Goal: Browse casually

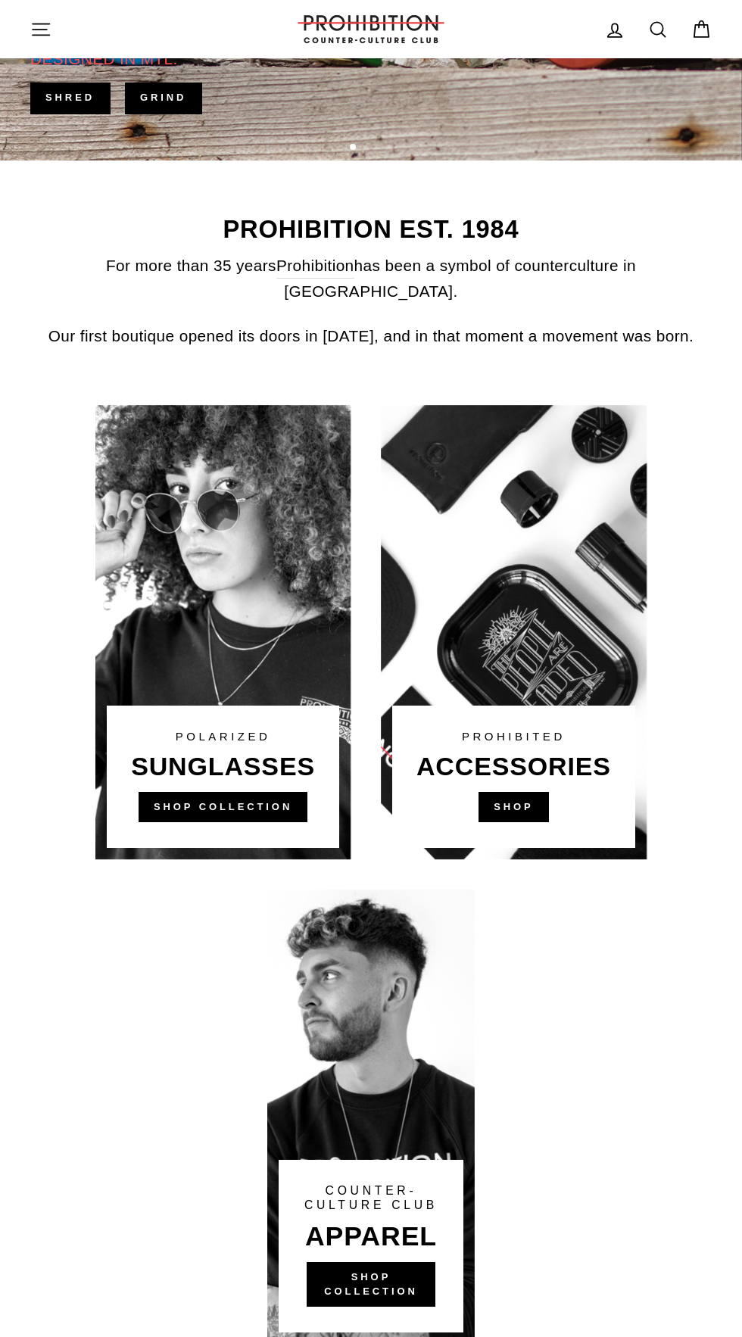
scroll to position [530, 0]
click at [492, 784] on link at bounding box center [514, 631] width 266 height 454
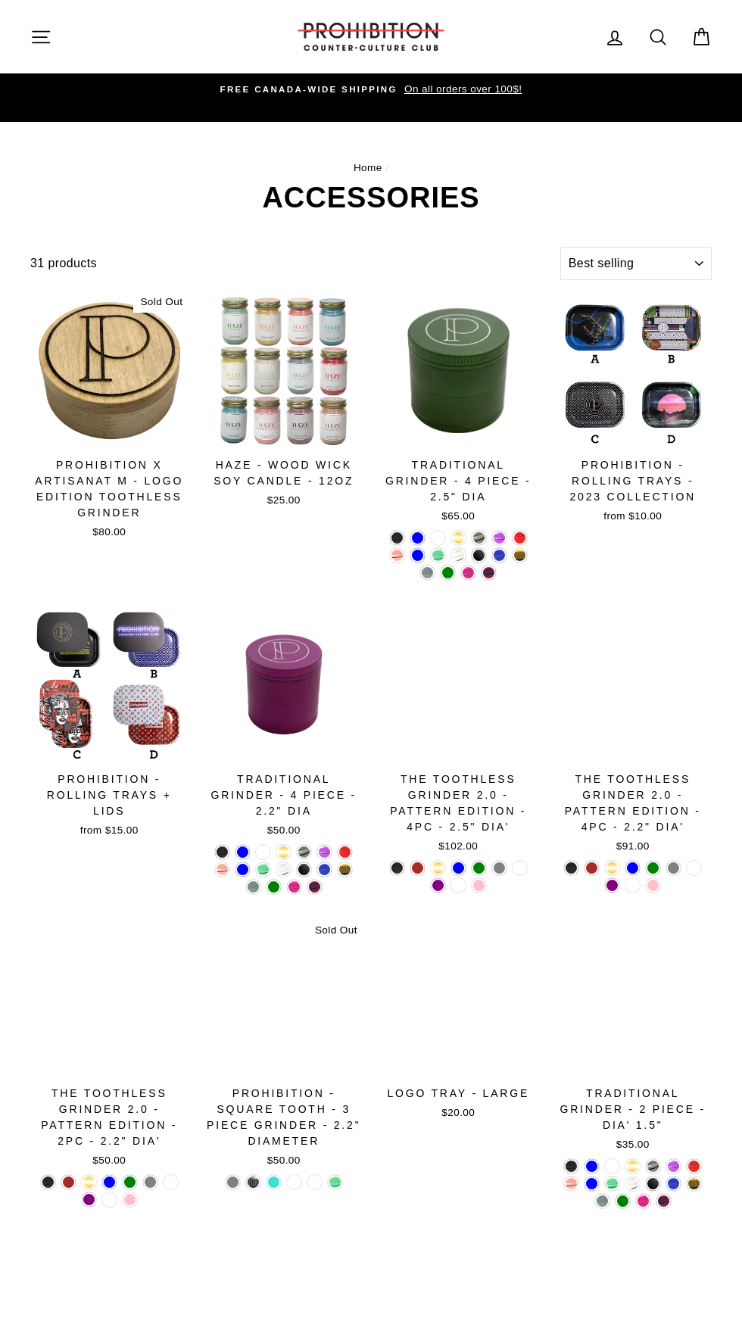
select select "best-selling"
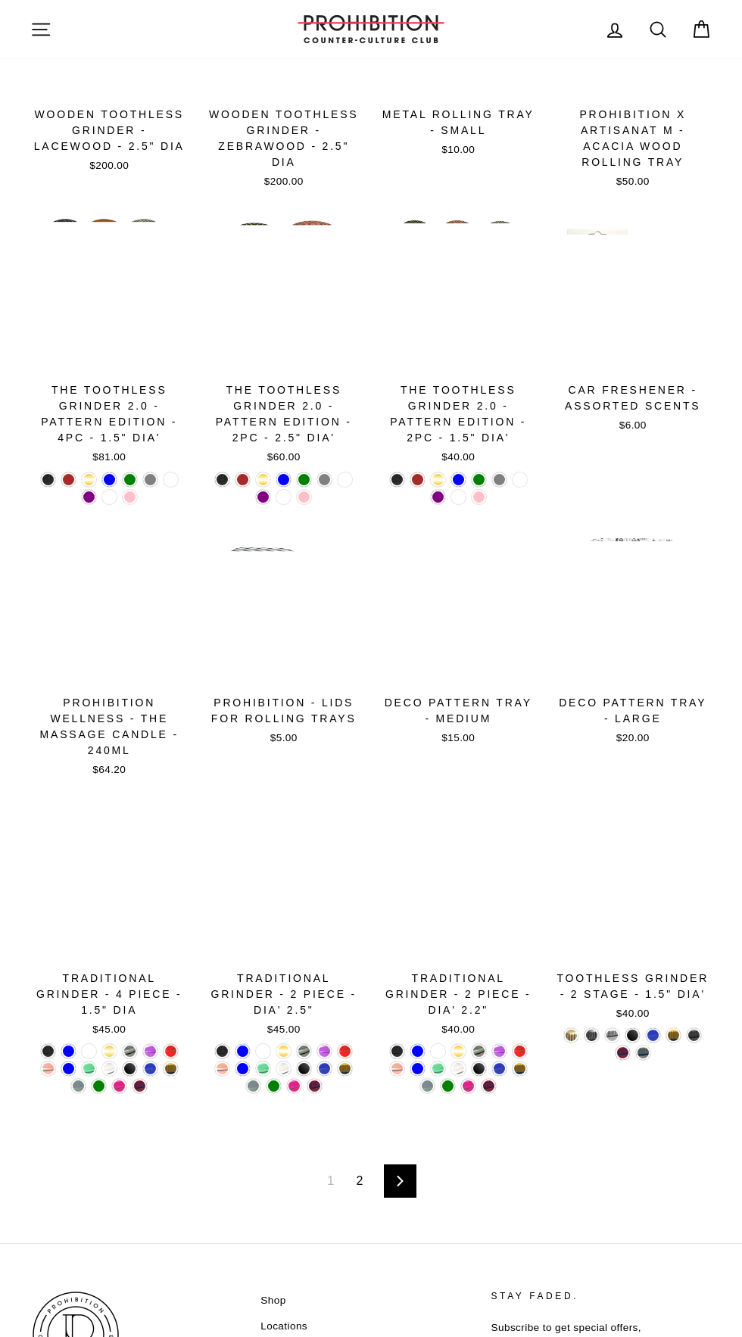
scroll to position [1283, 0]
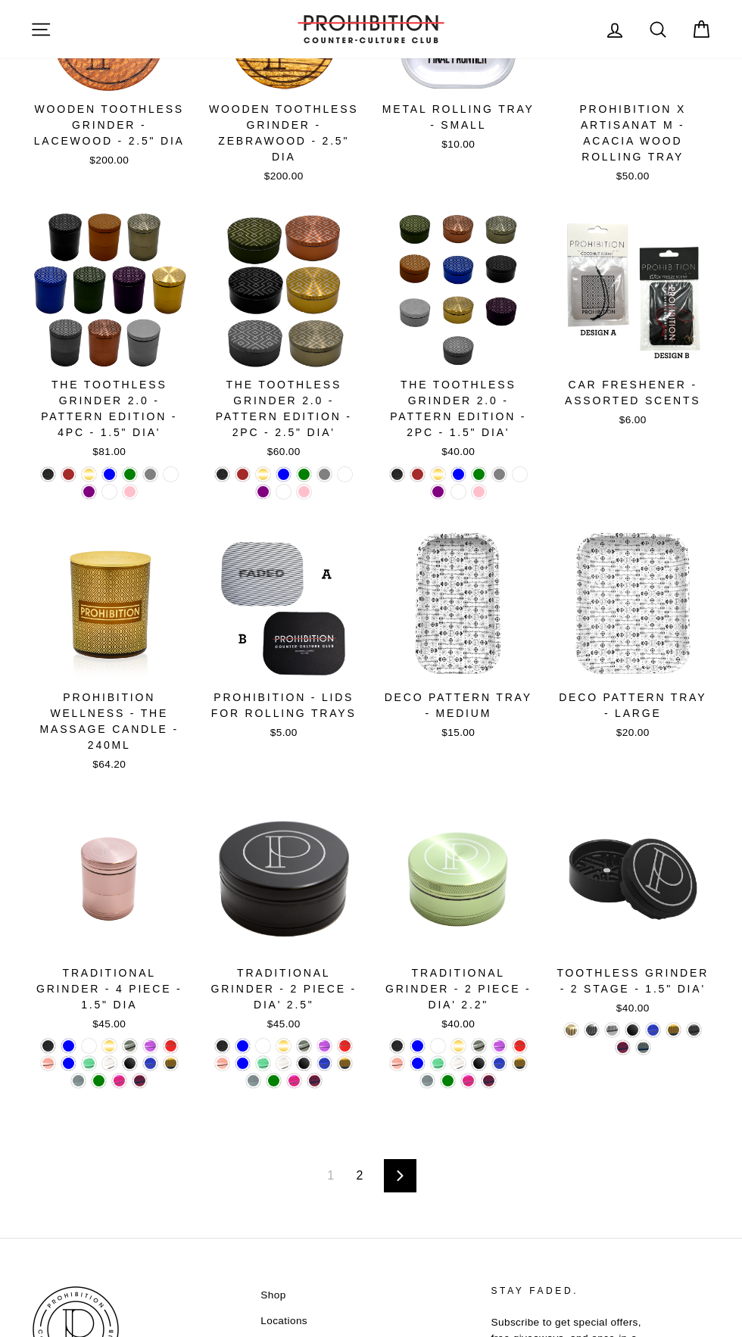
click at [463, 1114] on div "1 2 Next" at bounding box center [371, 1176] width 682 height 124
click at [400, 1171] on icon at bounding box center [400, 1176] width 10 height 11
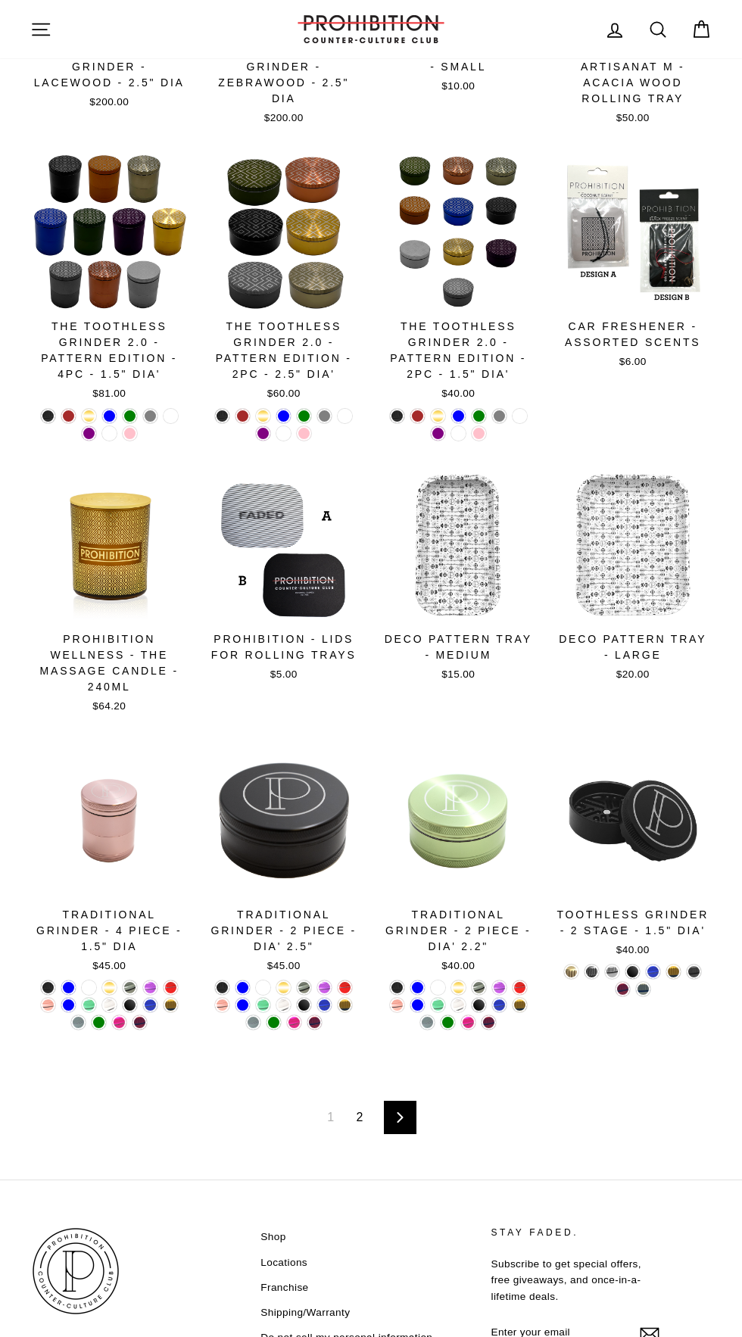
scroll to position [1399, 0]
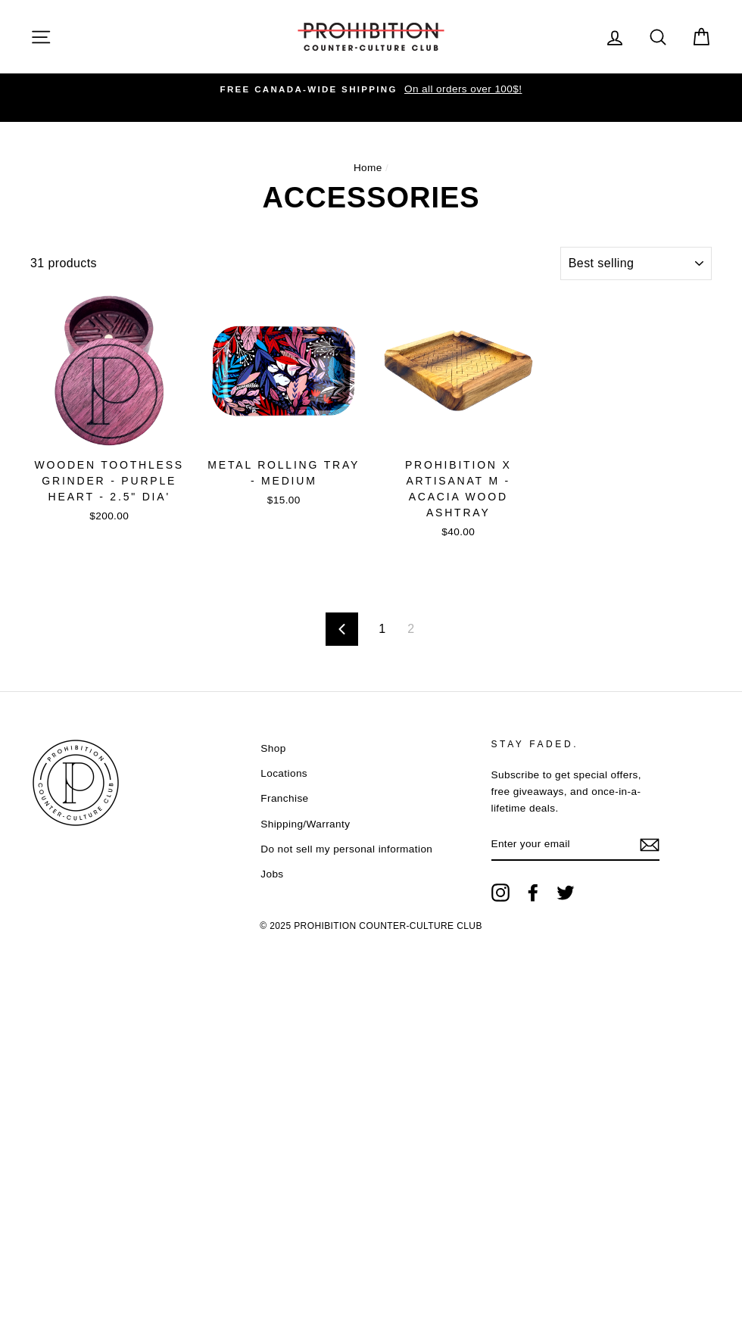
select select "best-selling"
click at [48, 28] on icon "button" at bounding box center [40, 37] width 21 height 21
